Goal: Information Seeking & Learning: Learn about a topic

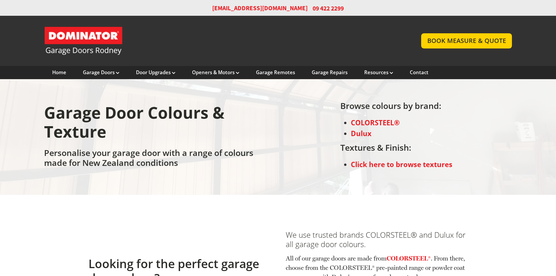
click at [333, 35] on link "Garage Door and Secure Access Solutions homepage" at bounding box center [226, 40] width 365 height 29
click at [88, 216] on section "Looking for the perfect garage door colour? We use trusted brands COLORSTEEL® a…" at bounding box center [278, 260] width 556 height 131
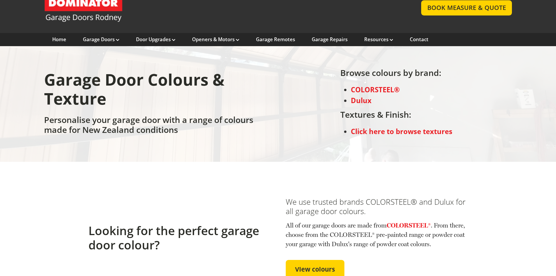
scroll to position [58, 0]
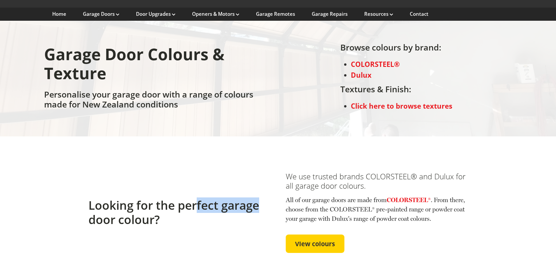
drag, startPoint x: 214, startPoint y: 208, endPoint x: 262, endPoint y: 208, distance: 48.4
click at [262, 208] on h2 "Looking for the perfect garage door colour?" at bounding box center [179, 212] width 182 height 28
click at [227, 212] on h2 "Looking for the perfect garage door colour?" at bounding box center [179, 212] width 182 height 28
click at [211, 158] on div "Looking for the perfect garage door colour?" at bounding box center [179, 212] width 182 height 111
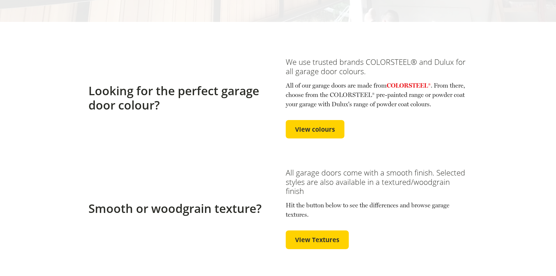
scroll to position [175, 0]
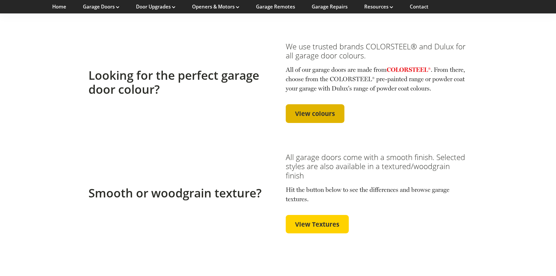
drag, startPoint x: 313, startPoint y: 104, endPoint x: 298, endPoint y: 109, distance: 15.6
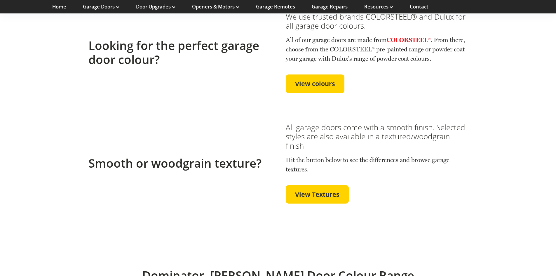
scroll to position [204, 0]
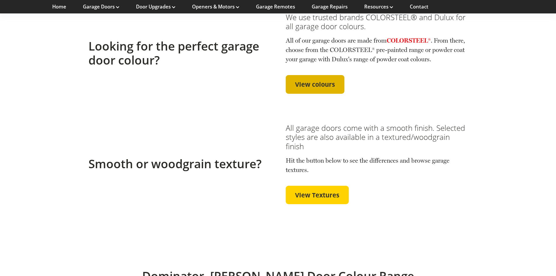
click at [304, 83] on span "View colours" at bounding box center [315, 84] width 40 height 8
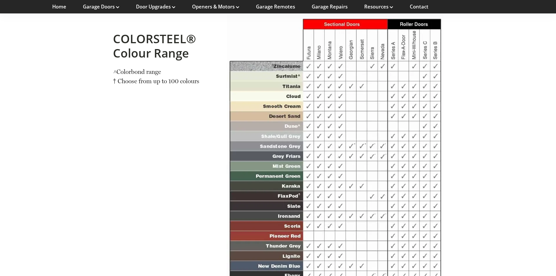
scroll to position [708, 0]
click at [173, 101] on div "COLORSTEEL® Colour Range > Colorbond range † Choose from up to 100 colours" at bounding box center [164, 177] width 114 height 341
click at [163, 114] on div "COLORSTEEL® Colour Range > Colorbond range † Choose from up to 100 colours" at bounding box center [164, 177] width 114 height 341
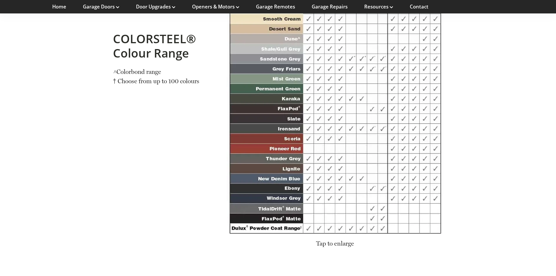
click at [484, 61] on section "COLORSTEEL® Colour Range > Colorbond range † Choose from up to 100 colours Tap …" at bounding box center [278, 90] width 556 height 425
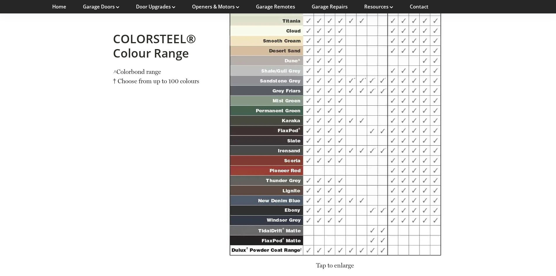
scroll to position [789, 0]
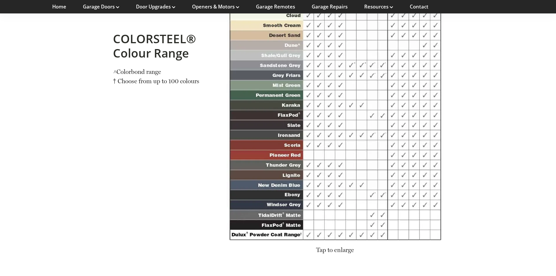
click at [525, 142] on section "COLORSTEEL® Colour Range > Colorbond range † Choose from up to 100 colours Tap …" at bounding box center [278, 97] width 556 height 425
click at [421, 113] on img at bounding box center [335, 86] width 216 height 305
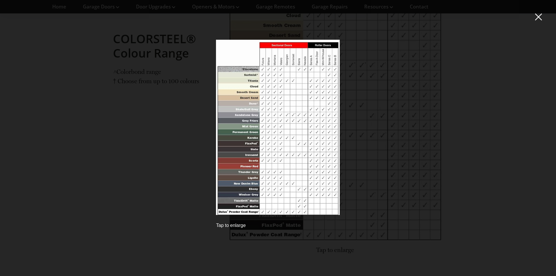
click at [421, 113] on div "Tap to enlarge" at bounding box center [278, 138] width 544 height 264
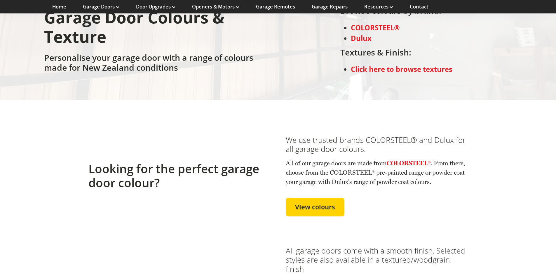
scroll to position [50, 0]
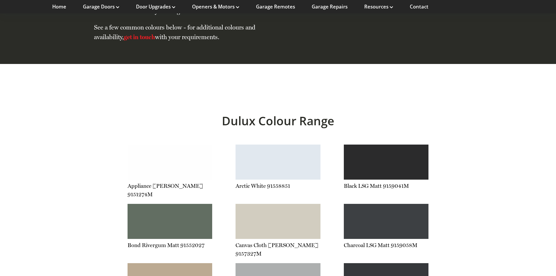
scroll to position [1198, 0]
